Goal: Task Accomplishment & Management: Use online tool/utility

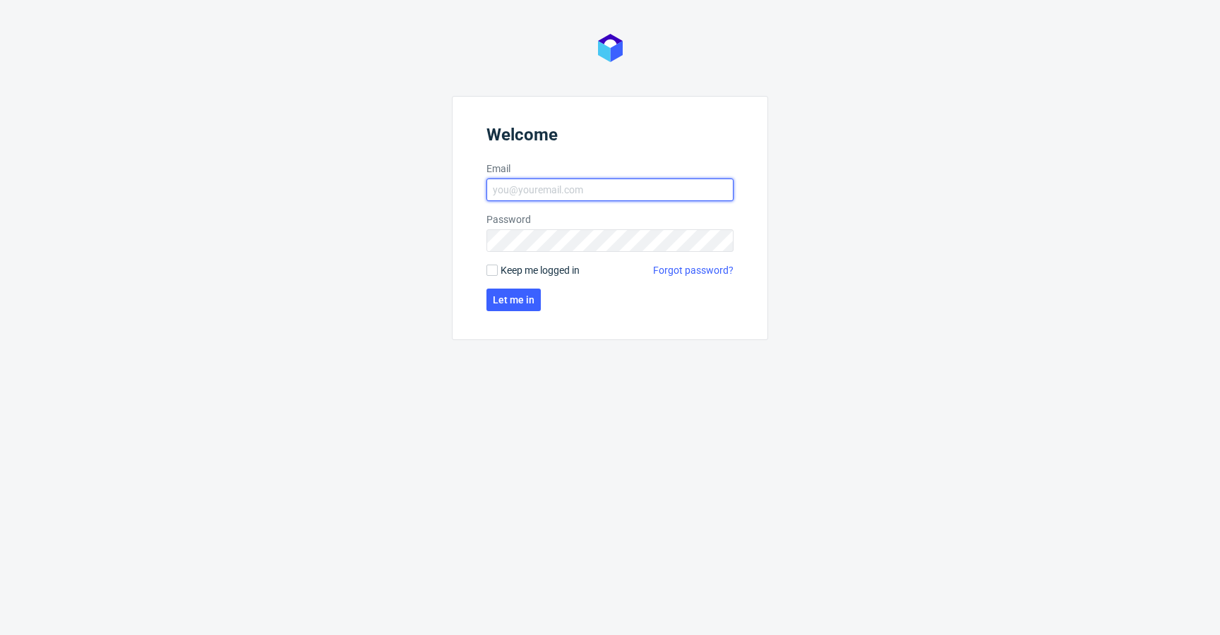
type input "krystian.gaza@packhelp.com"
click at [503, 265] on span "Keep me logged in" at bounding box center [540, 270] width 79 height 14
click at [498, 265] on input "Keep me logged in" at bounding box center [491, 270] width 11 height 11
checkbox input "true"
click at [502, 295] on span "Let me in" at bounding box center [514, 300] width 42 height 10
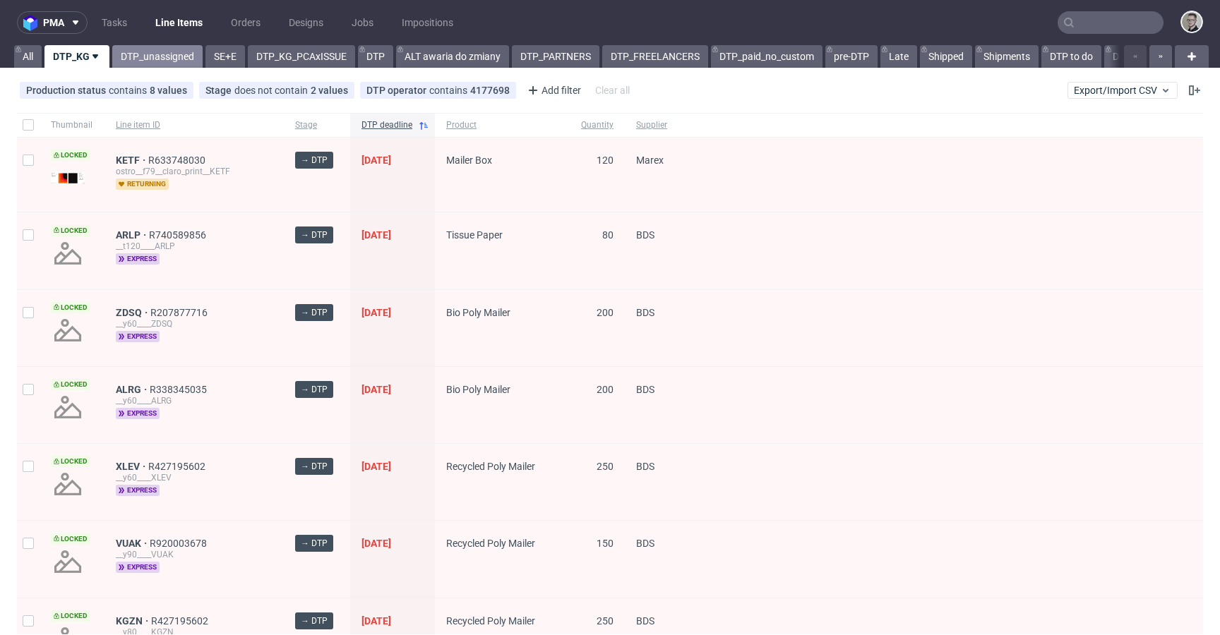
click at [164, 64] on link "DTP_unassigned" at bounding box center [157, 56] width 90 height 23
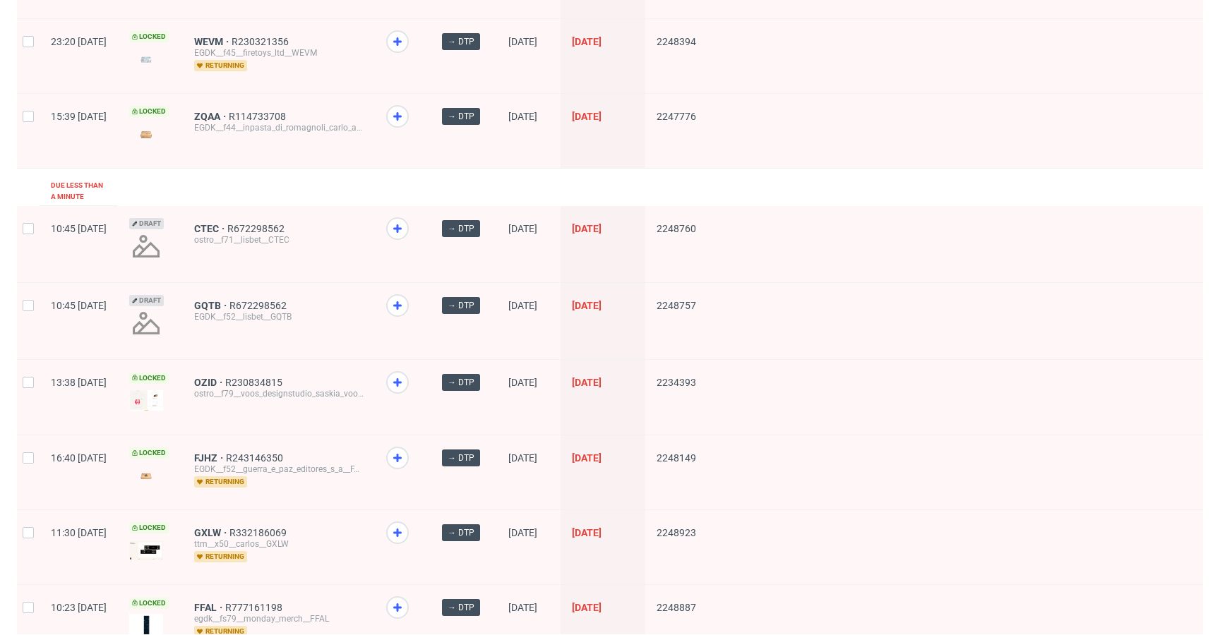
scroll to position [1869, 0]
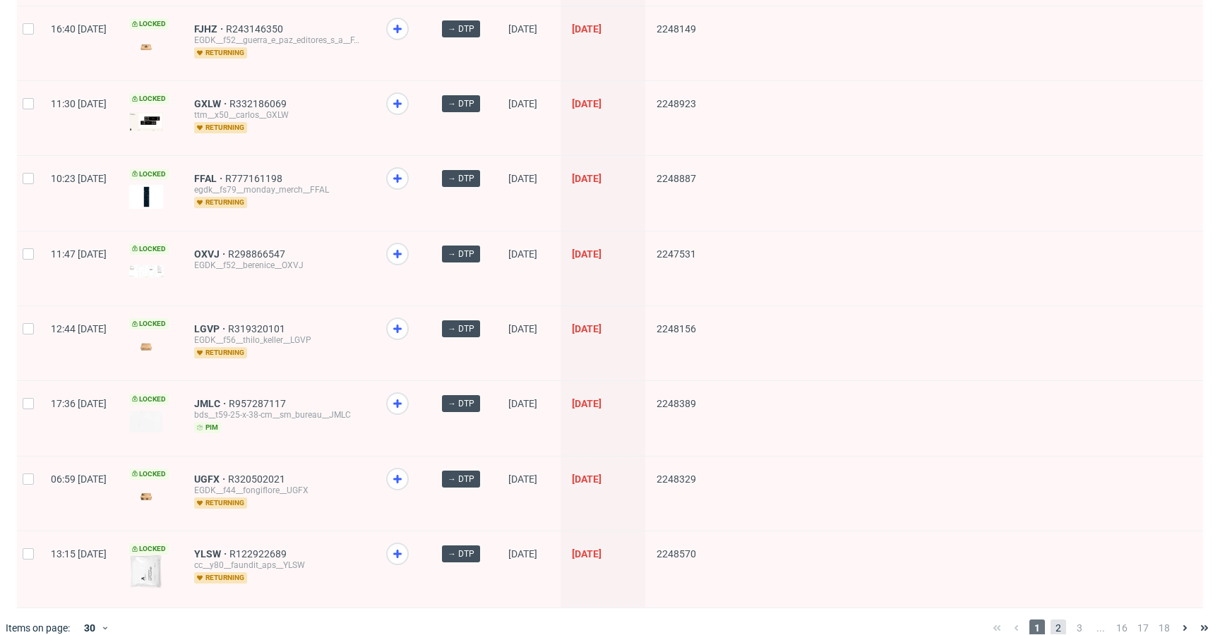
click at [1050, 620] on span "2" at bounding box center [1058, 628] width 16 height 17
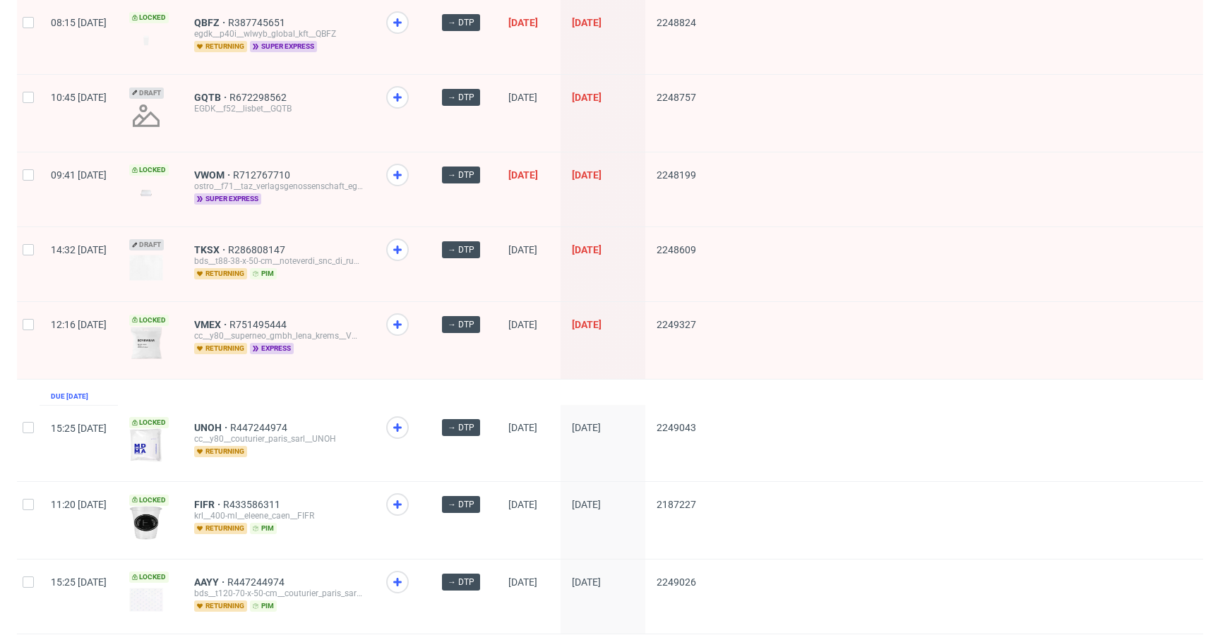
scroll to position [1196, 0]
click at [228, 20] on span "QBFZ" at bounding box center [211, 21] width 34 height 11
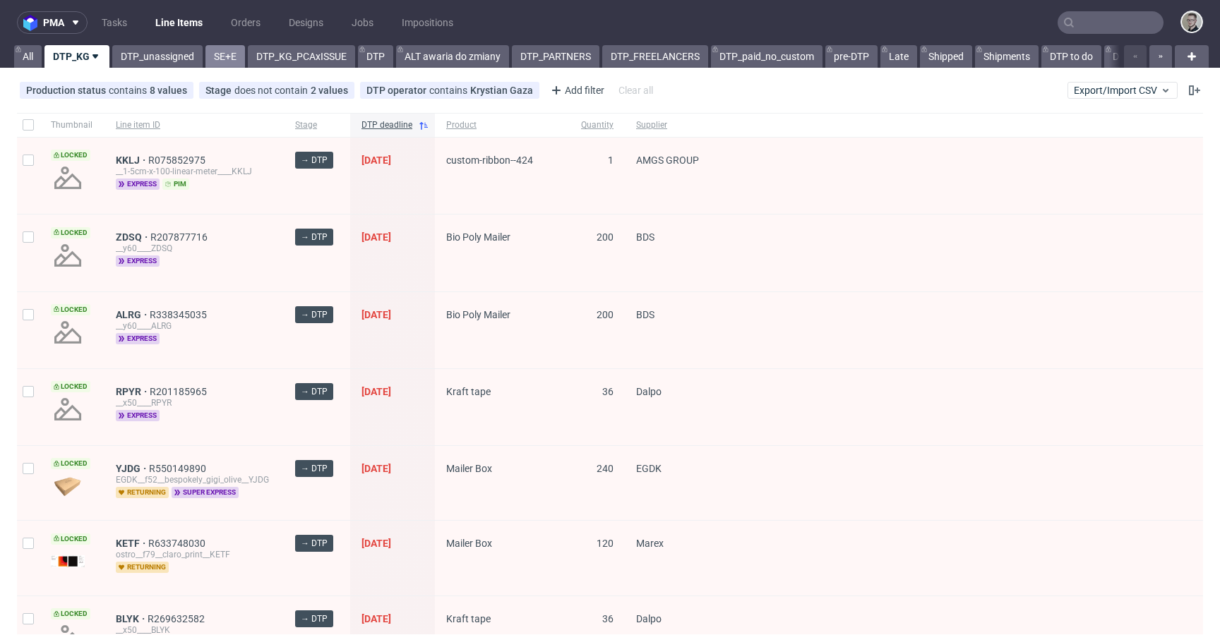
click at [219, 61] on link "SE+E" at bounding box center [225, 56] width 40 height 23
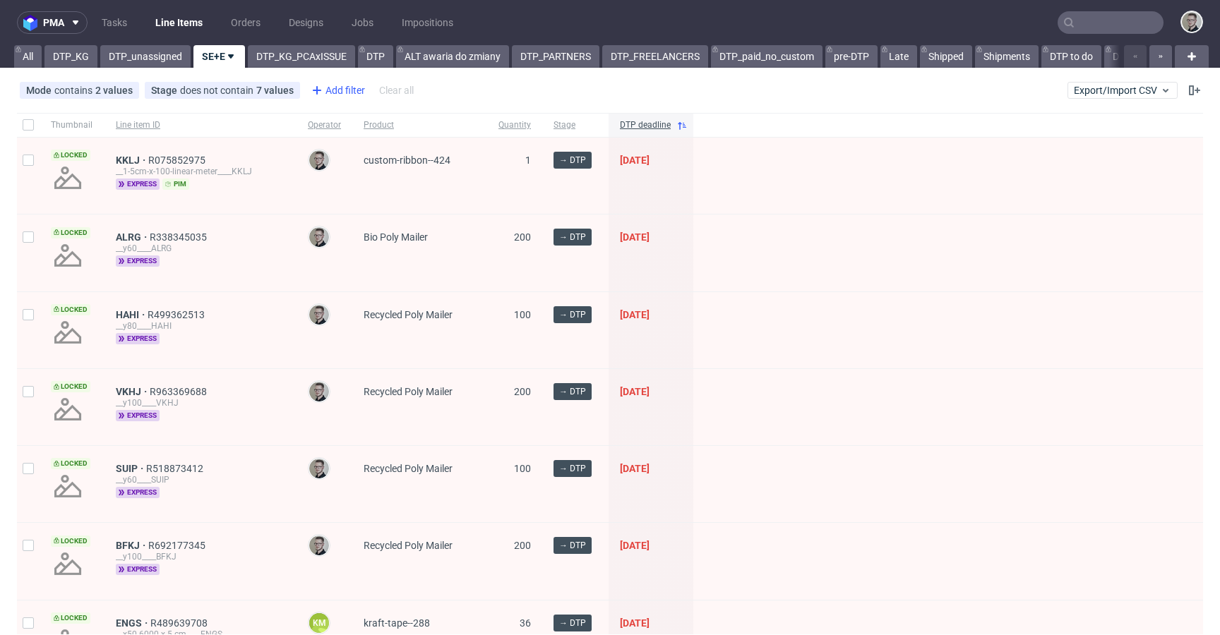
click at [336, 90] on div "Add filter" at bounding box center [337, 90] width 62 height 23
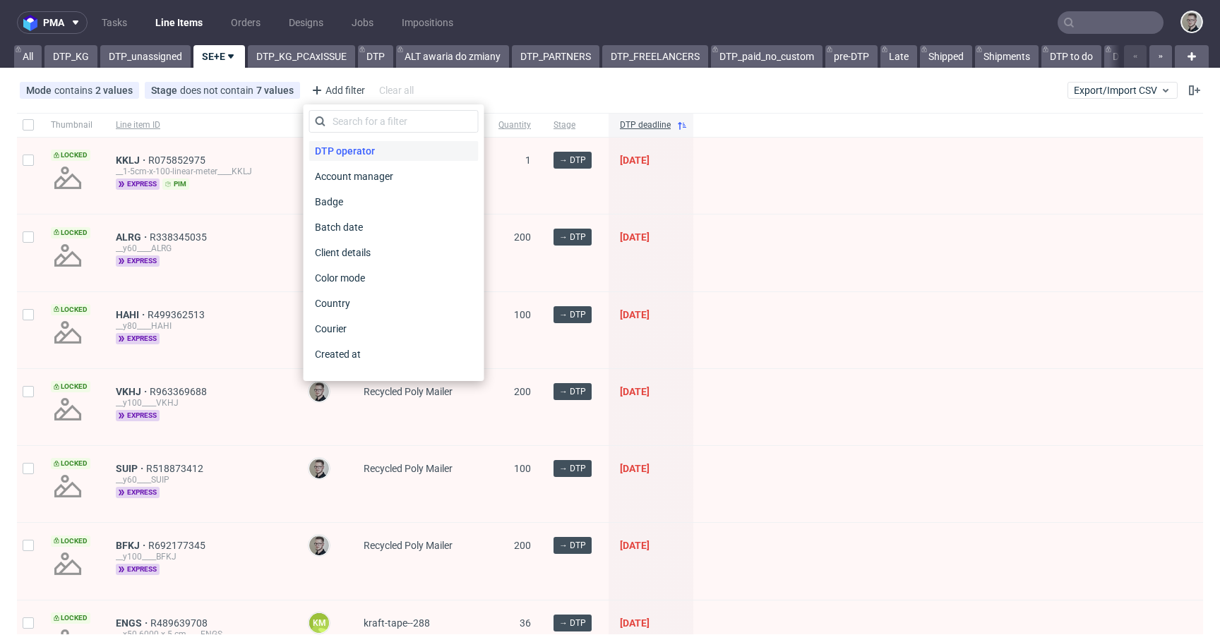
click at [377, 151] on span "DTP operator" at bounding box center [344, 151] width 71 height 20
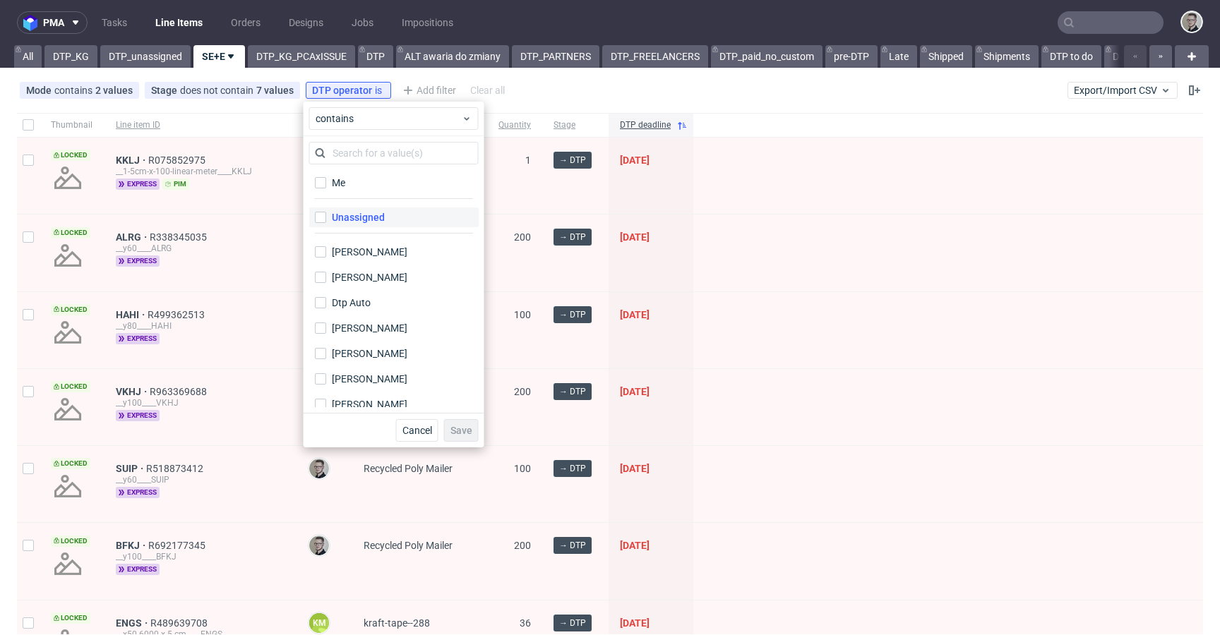
click at [399, 220] on label "Unassigned" at bounding box center [393, 218] width 169 height 20
click at [326, 220] on input "Unassigned" at bounding box center [320, 217] width 11 height 11
checkbox input "true"
click at [466, 433] on span "Save" at bounding box center [461, 431] width 22 height 10
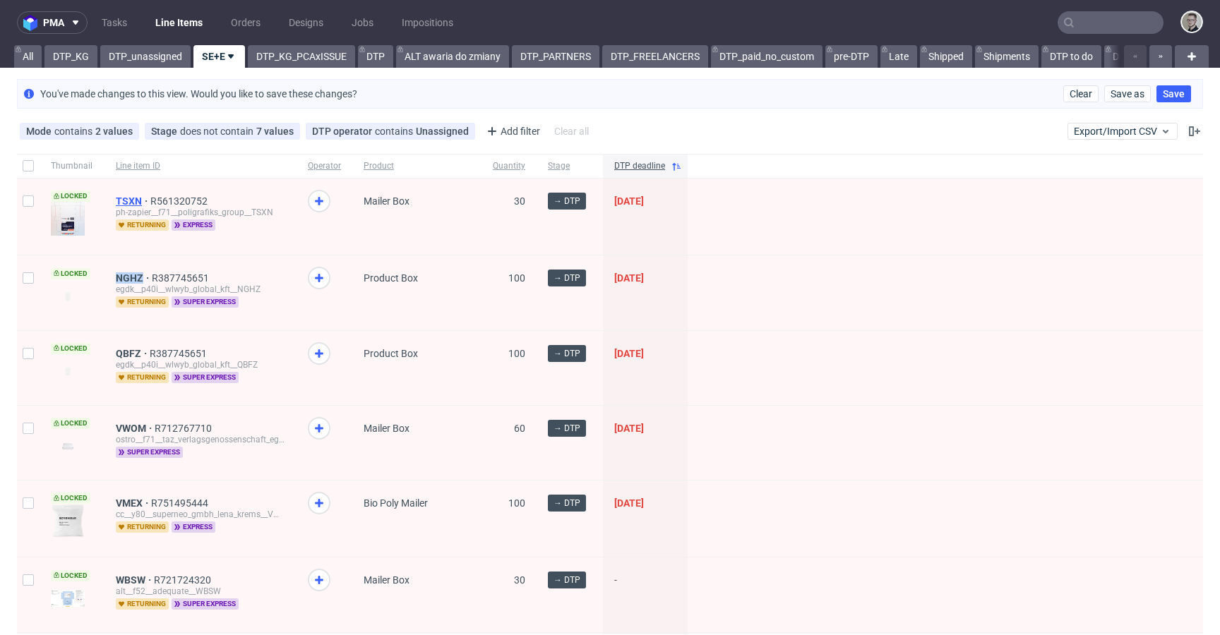
click at [121, 200] on span "TSXN" at bounding box center [133, 201] width 35 height 11
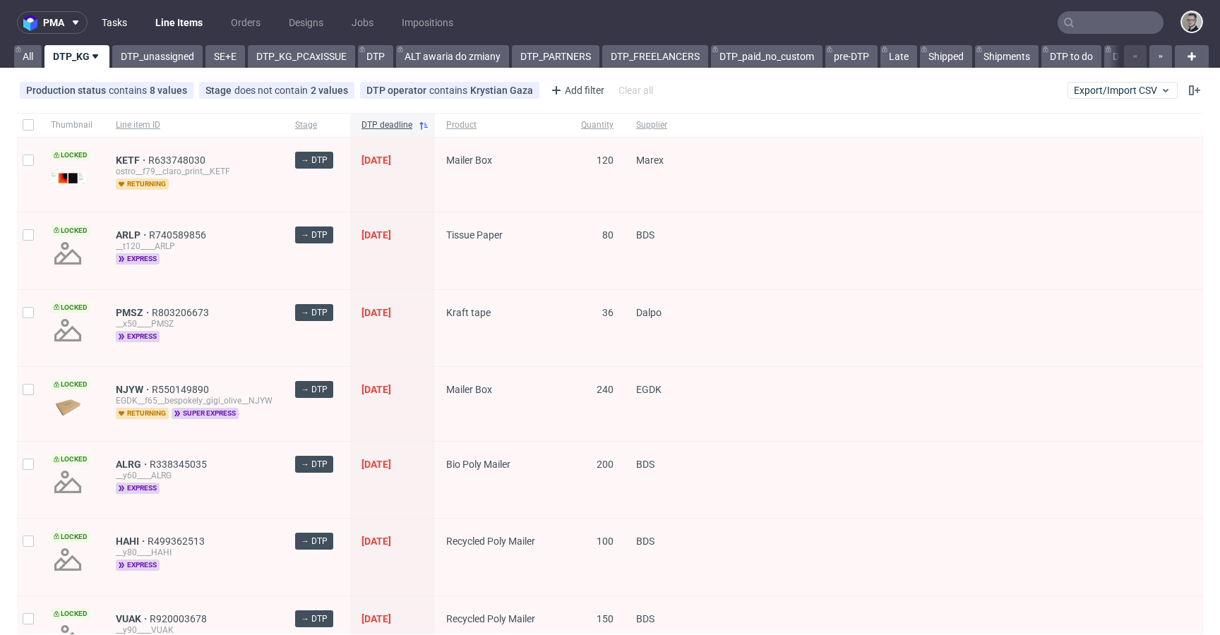
click at [114, 32] on link "Tasks" at bounding box center [114, 22] width 42 height 23
